Goal: Find specific page/section: Find specific page/section

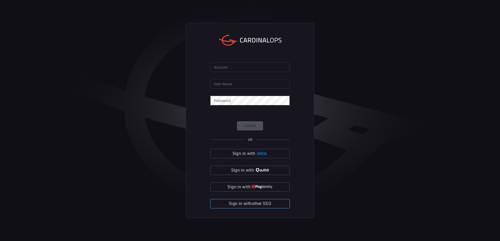
click at [274, 206] on button "Sign in with other SSO" at bounding box center [249, 203] width 79 height 9
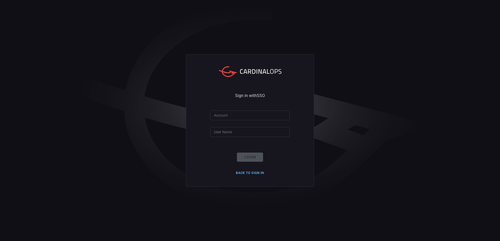
click at [260, 174] on button "Back to Sign in" at bounding box center [250, 173] width 34 height 8
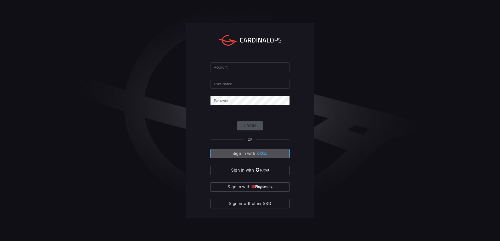
click at [256, 155] on img "button" at bounding box center [261, 154] width 11 height 4
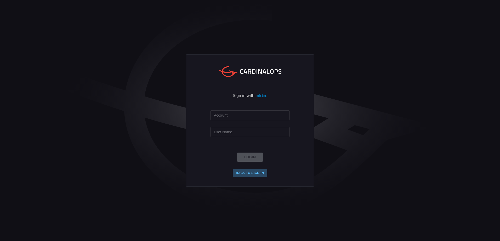
click at [255, 175] on button "Back to Sign in" at bounding box center [250, 173] width 34 height 8
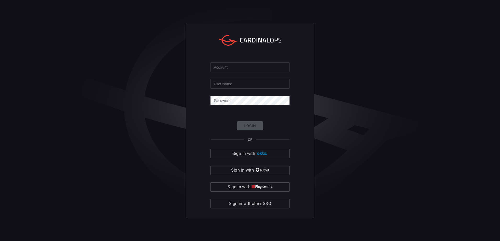
click at [253, 126] on div "Login OR Sign in with Sign in with Sign in with Sign in with other SSO" at bounding box center [249, 165] width 79 height 87
click at [250, 83] on input "User Name" at bounding box center [249, 84] width 79 height 10
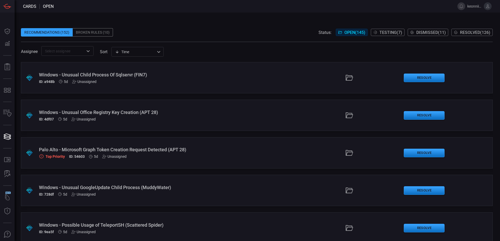
click at [94, 32] on div "Broken Rules (10)" at bounding box center [93, 32] width 40 height 8
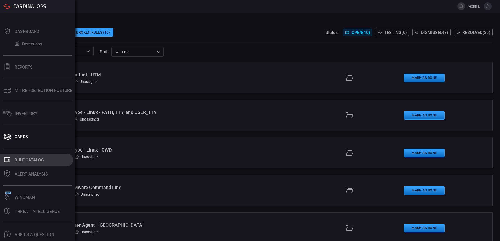
click at [42, 156] on button ".st0_rule_catalog_icon{fill: currentColor;} Rule Catalog" at bounding box center [36, 160] width 73 height 13
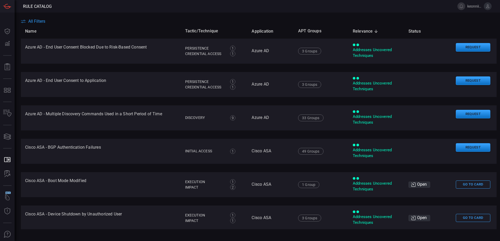
click at [30, 22] on span "All Filters" at bounding box center [36, 21] width 17 height 5
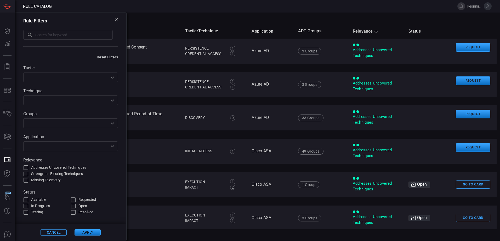
click at [42, 34] on input "text" at bounding box center [73, 35] width 77 height 10
paste input "Process - PowerShell Start-BitsTransfer"
type input "Process - PowerShell Start-BitsTransfer"
click at [96, 234] on button "Apply" at bounding box center [87, 233] width 26 height 6
